Goal: Information Seeking & Learning: Learn about a topic

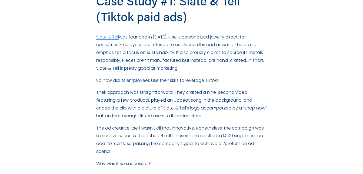
scroll to position [513, 0]
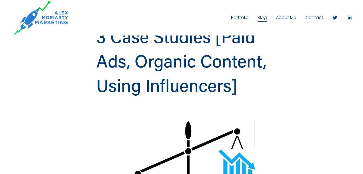
scroll to position [0, 0]
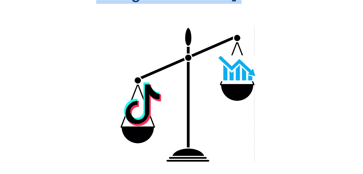
drag, startPoint x: 95, startPoint y: 70, endPoint x: 191, endPoint y: 187, distance: 151.3
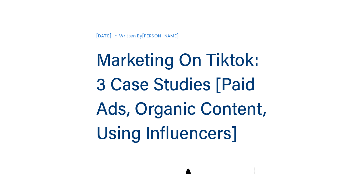
scroll to position [0, 0]
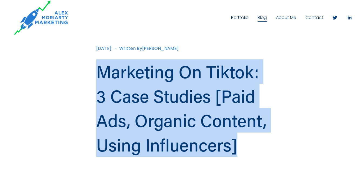
drag, startPoint x: 190, startPoint y: 81, endPoint x: 99, endPoint y: 71, distance: 91.3
click at [99, 71] on h1 "Marketing On Tiktok: 3 Case Studies [Paid Ads, Organic Content, Using Influence…" at bounding box center [181, 107] width 171 height 97
copy h1 "Marketing On Tiktok: 3 Case Studies [Paid Ads, Organic Content, Using Influence…"
click at [207, 71] on h1 "Marketing On Tiktok: 3 Case Studies [Paid Ads, Organic Content, Using Influence…" at bounding box center [181, 107] width 171 height 97
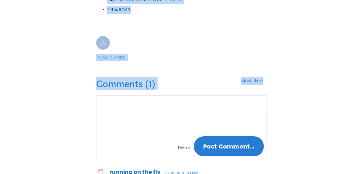
scroll to position [1398, 0]
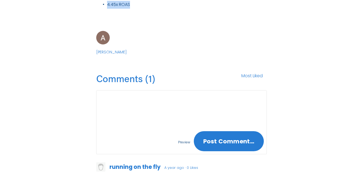
drag, startPoint x: 96, startPoint y: 78, endPoint x: 134, endPoint y: 28, distance: 63.1
copy div "L ips dolors amet Consectet Adipis elits doei 66% te incididun utl etdolore ma …"
